Goal: Check status: Check status

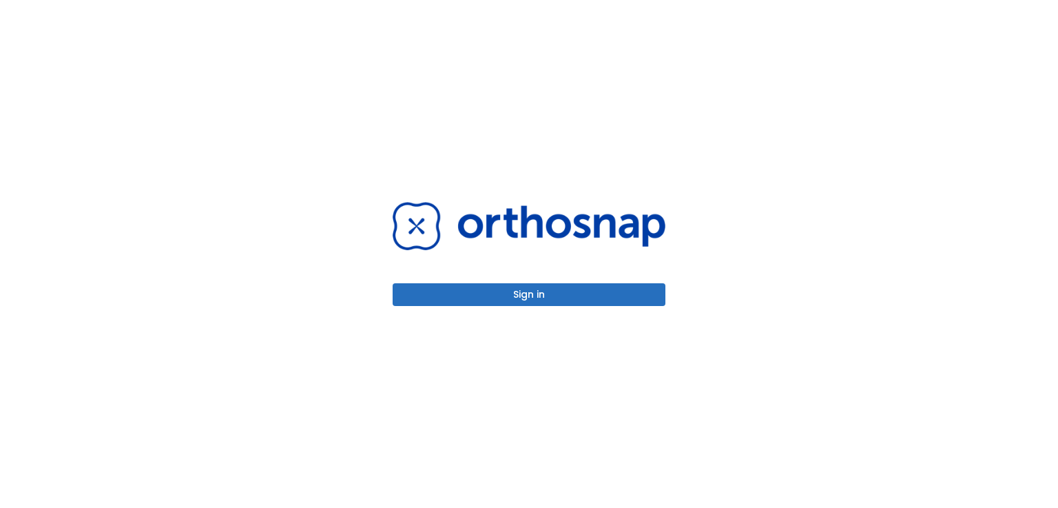
click at [496, 293] on button "Sign in" at bounding box center [529, 294] width 273 height 23
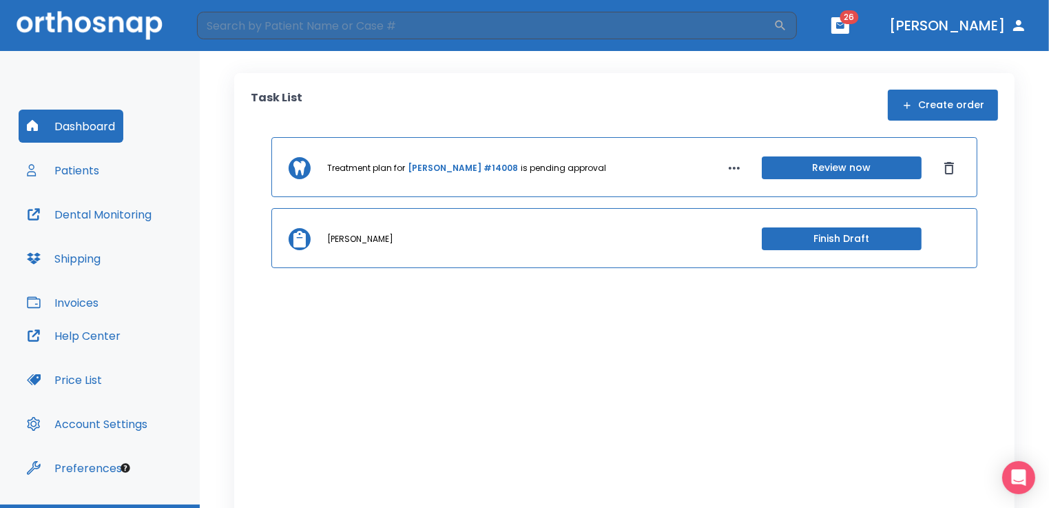
click at [90, 167] on button "Patients" at bounding box center [63, 170] width 89 height 33
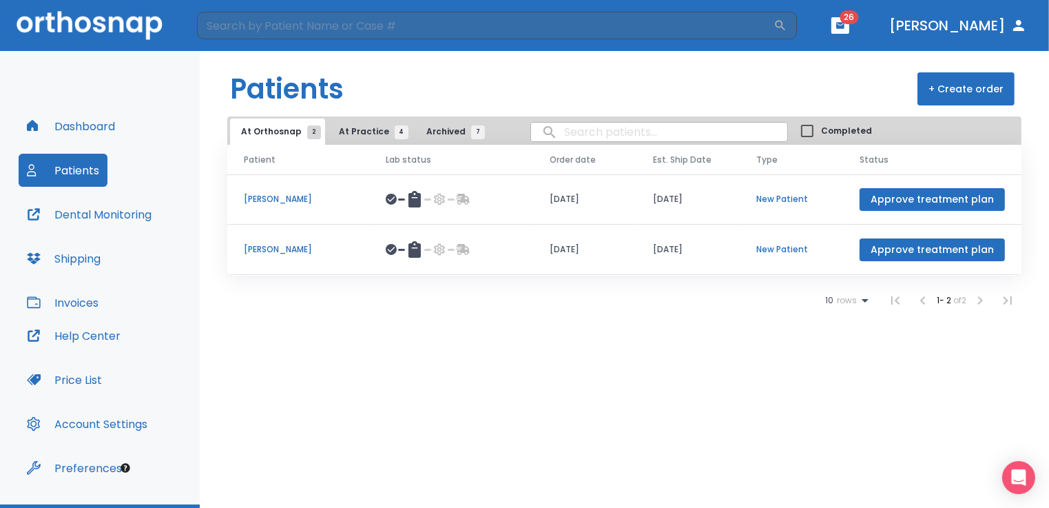
click at [269, 250] on p "[PERSON_NAME]" at bounding box center [298, 249] width 109 height 12
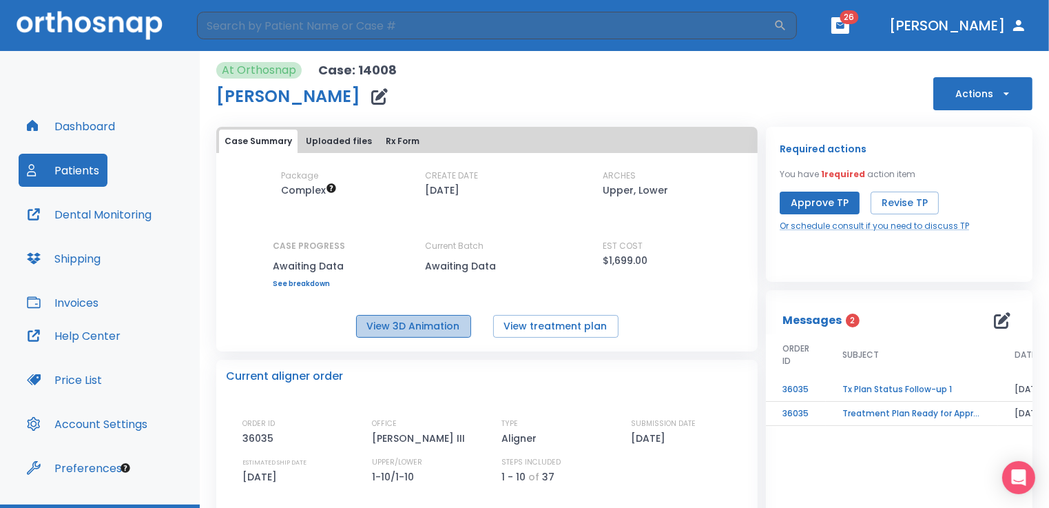
click at [417, 322] on button "View 3D Animation" at bounding box center [413, 326] width 115 height 23
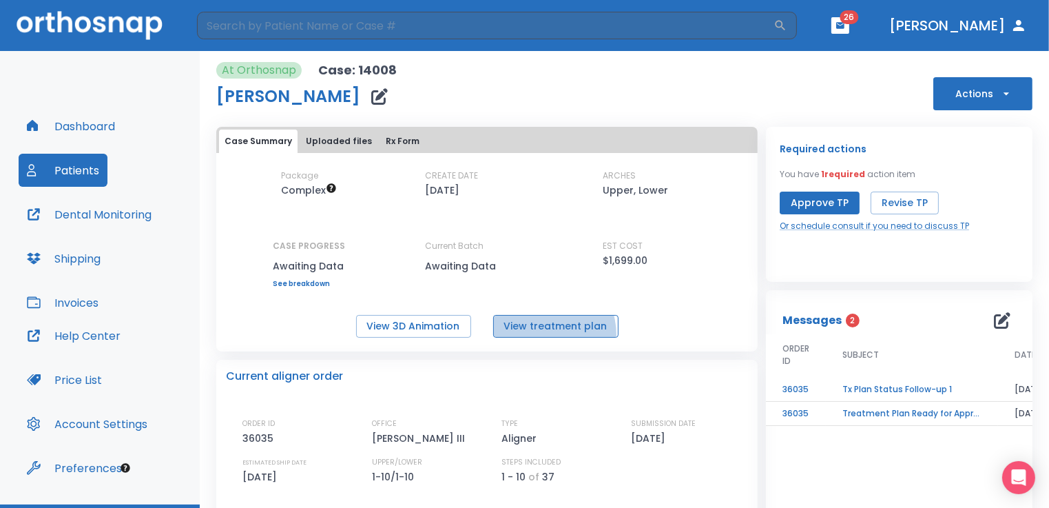
click at [539, 335] on button "View treatment plan" at bounding box center [555, 326] width 125 height 23
click at [410, 319] on button "View 3D Animation" at bounding box center [413, 326] width 115 height 23
